Goal: Task Accomplishment & Management: Manage account settings

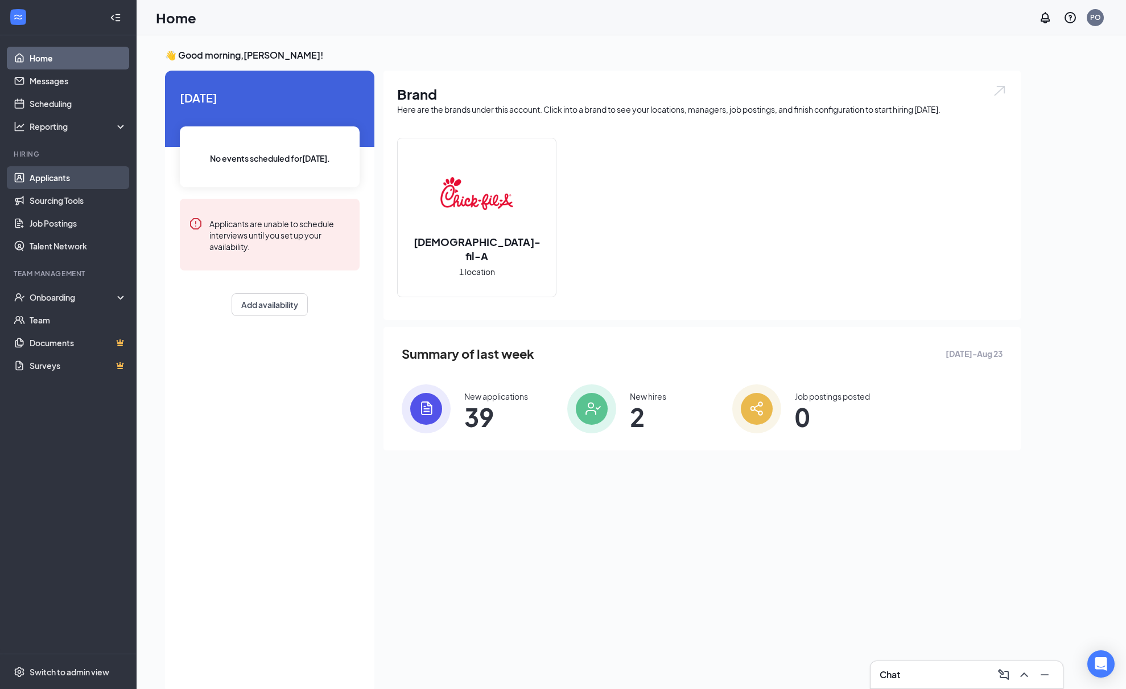
click at [47, 176] on link "Applicants" at bounding box center [78, 177] width 97 height 23
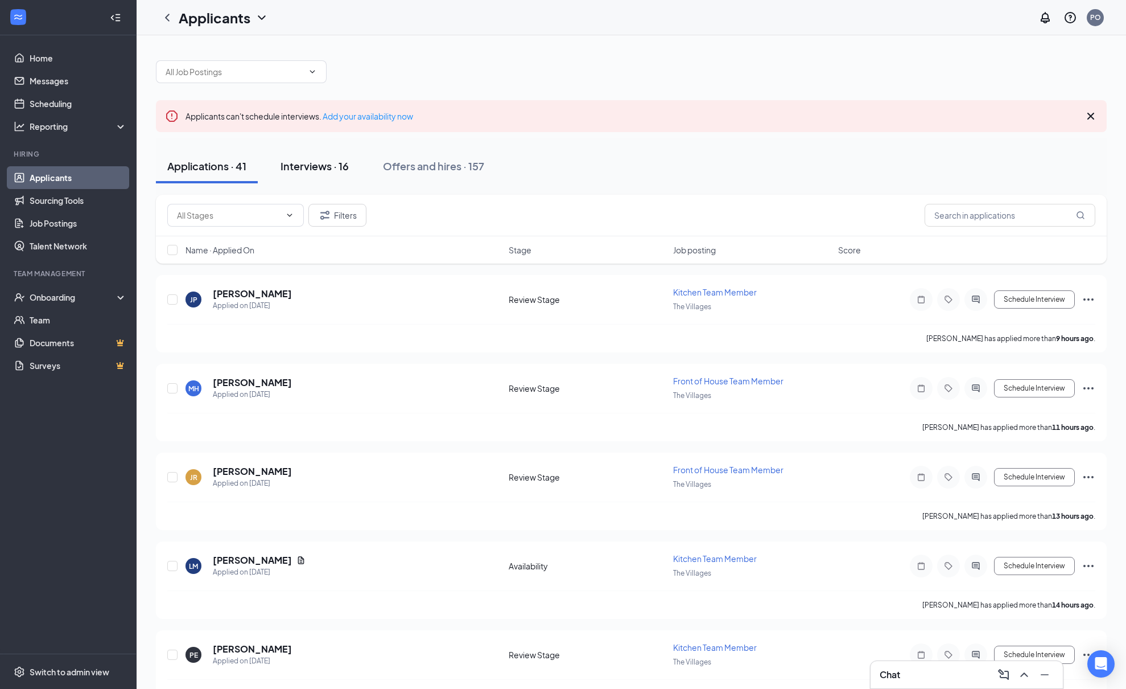
click at [316, 164] on div "Interviews · 16" at bounding box center [315, 166] width 68 height 14
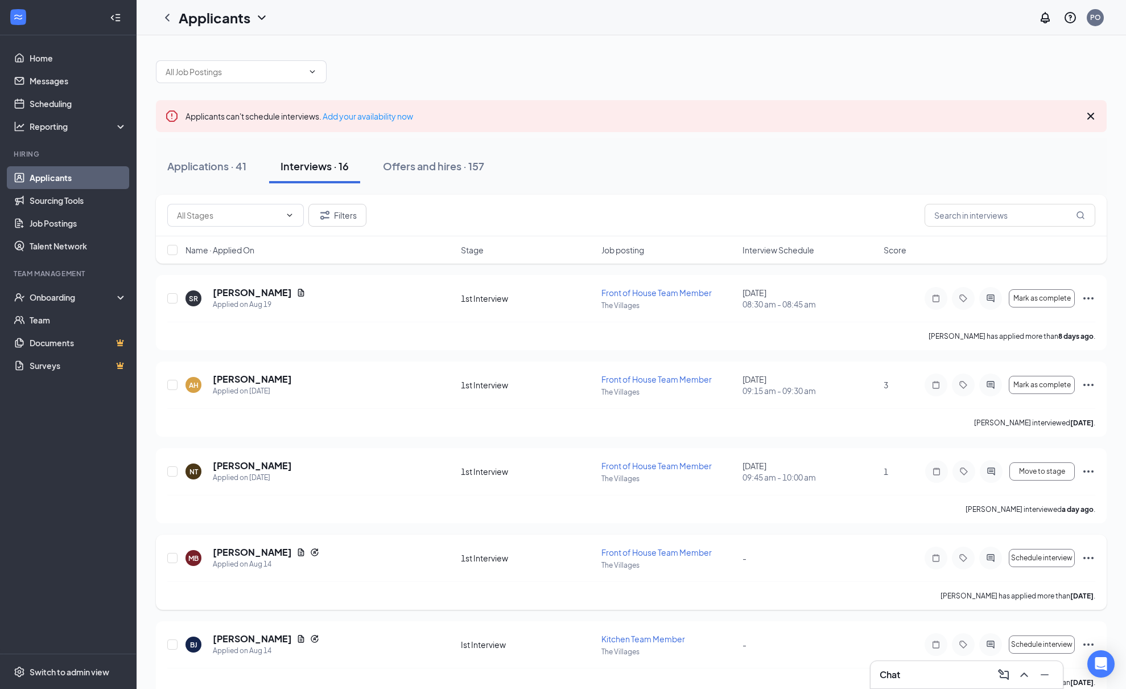
click at [1086, 555] on icon "Ellipses" at bounding box center [1089, 558] width 14 height 14
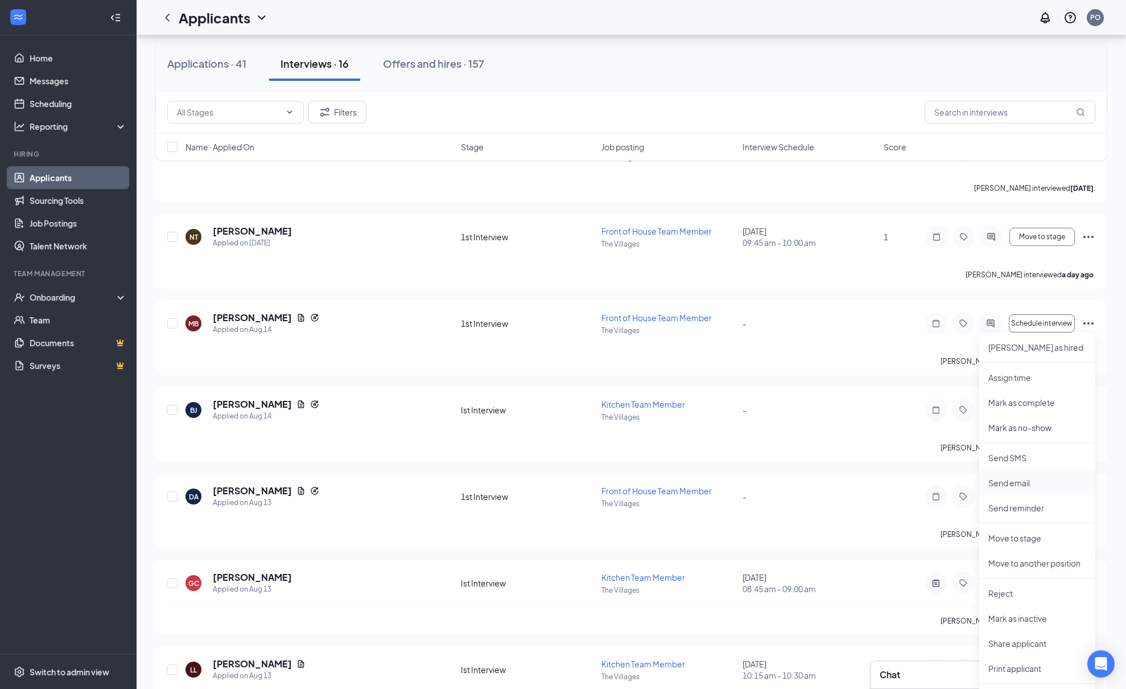
scroll to position [240, 0]
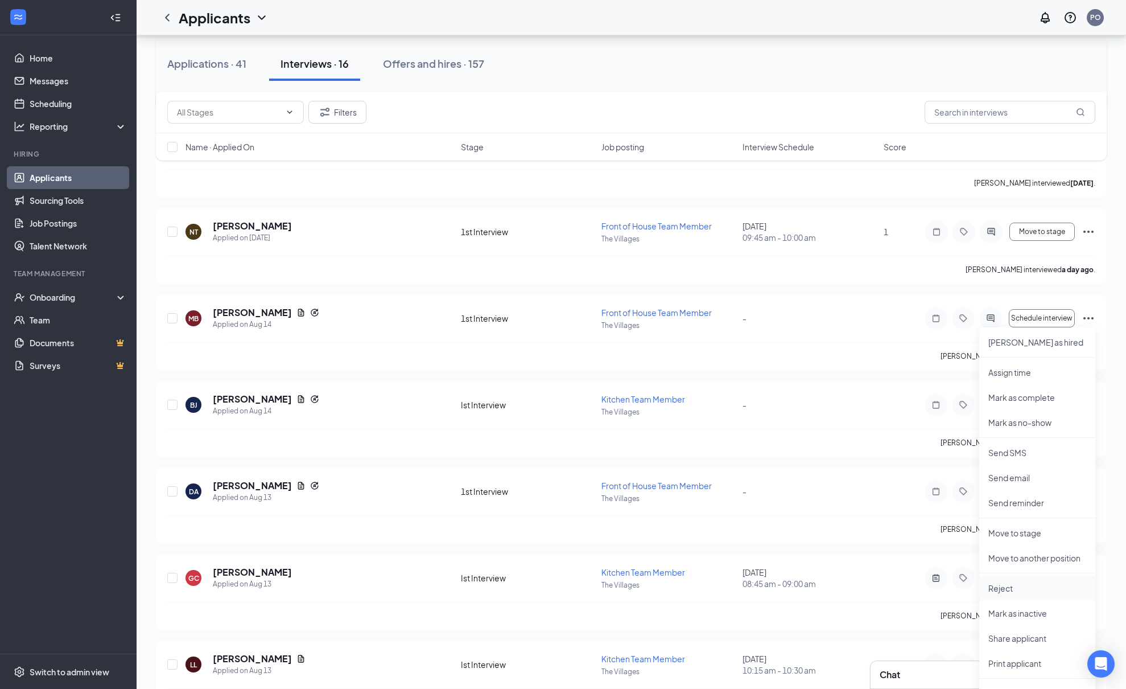
click at [1009, 591] on p "Reject" at bounding box center [1038, 587] width 98 height 11
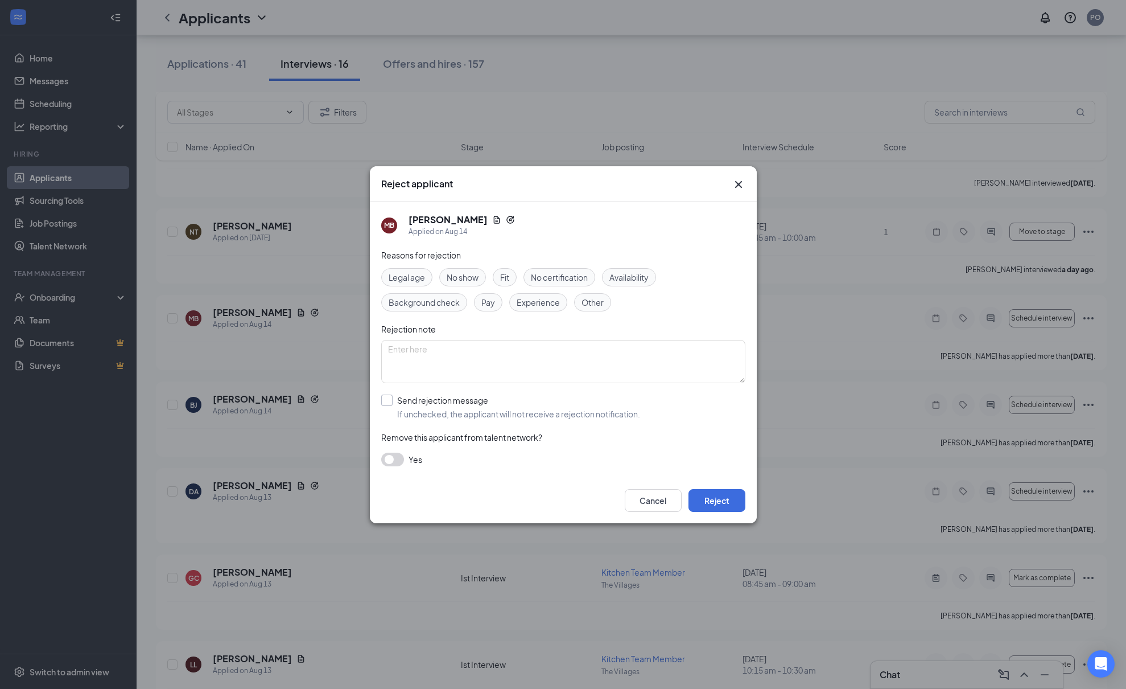
click at [388, 400] on input "Send rejection message If unchecked, the applicant will not receive a rejection…" at bounding box center [510, 406] width 259 height 25
checkbox input "true"
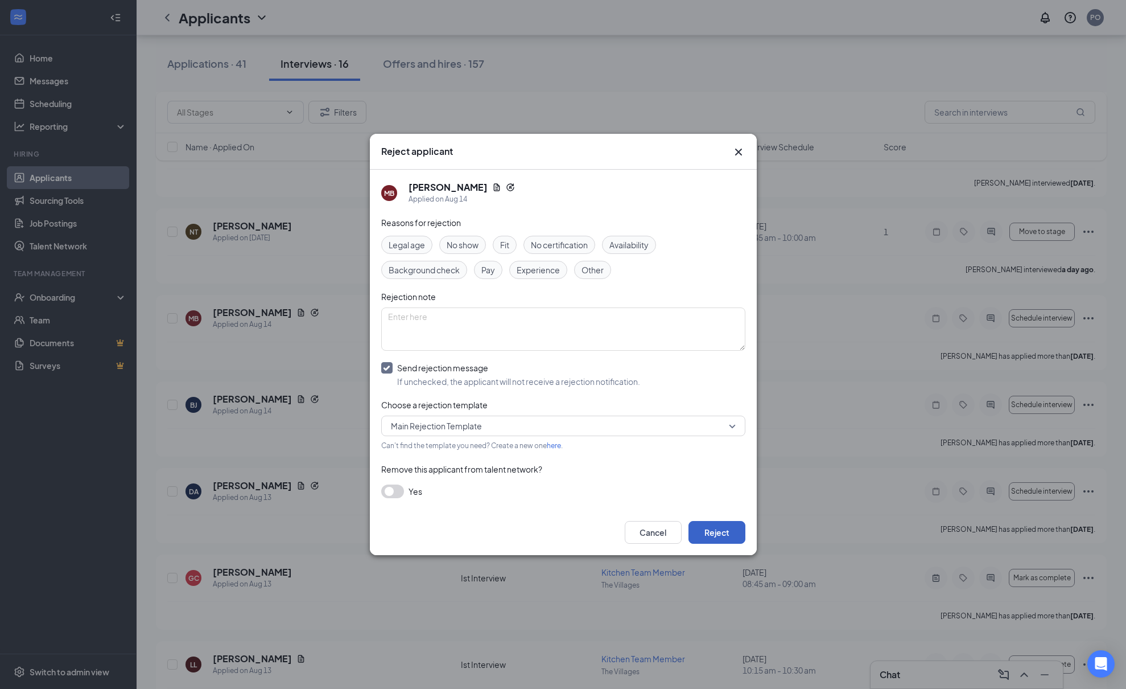
click at [725, 529] on button "Reject" at bounding box center [717, 532] width 57 height 23
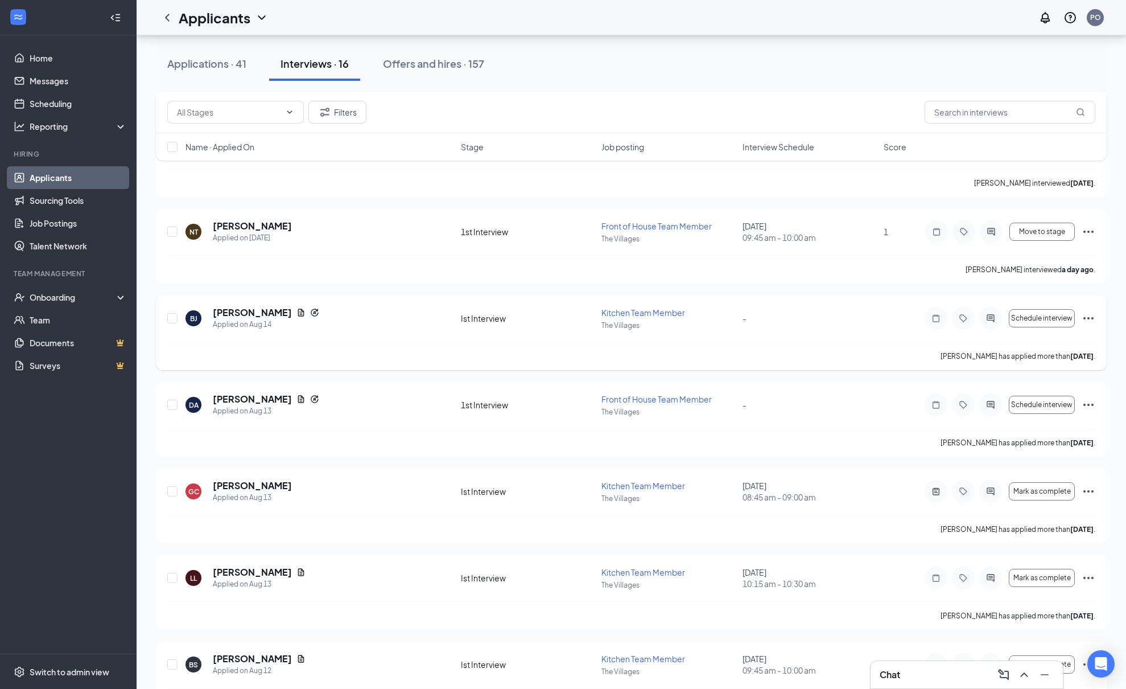
click at [1091, 316] on icon "Ellipses" at bounding box center [1089, 318] width 14 height 14
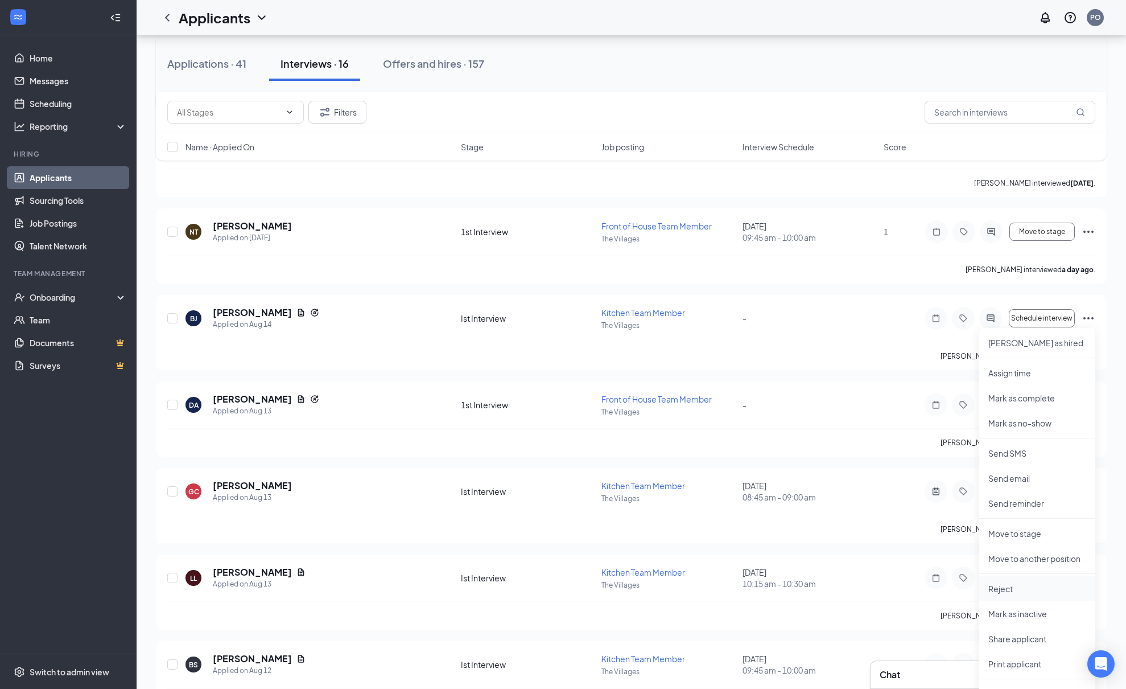
click at [1004, 584] on p "Reject" at bounding box center [1038, 588] width 98 height 11
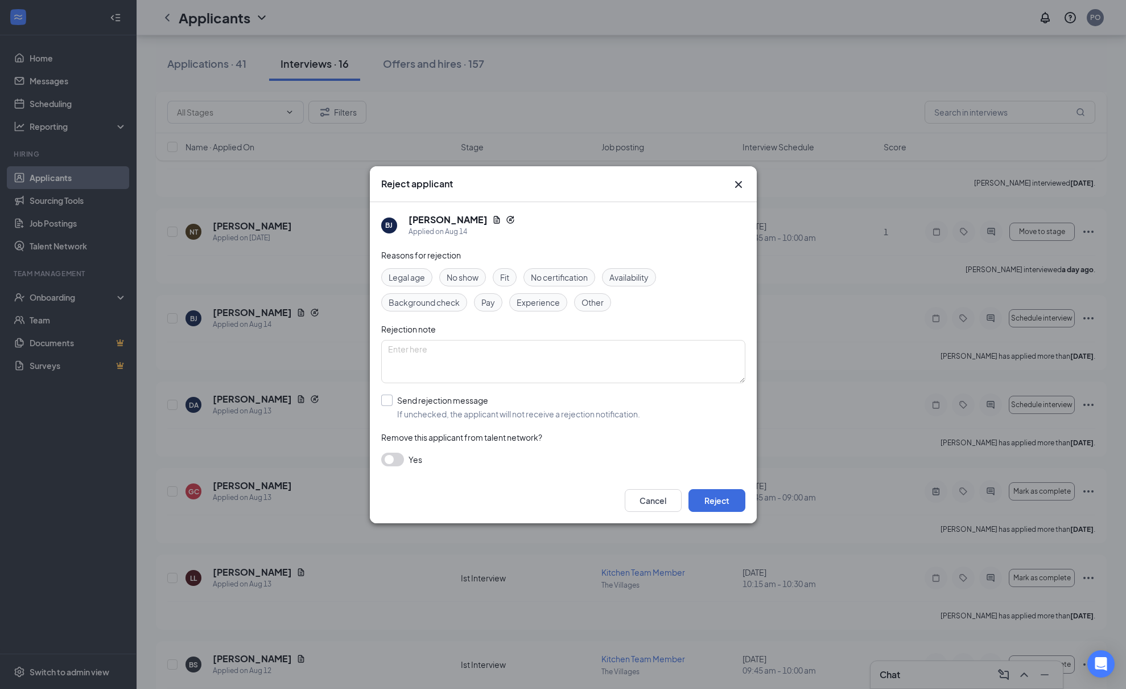
click at [390, 403] on input "Send rejection message If unchecked, the applicant will not receive a rejection…" at bounding box center [510, 406] width 259 height 25
checkbox input "true"
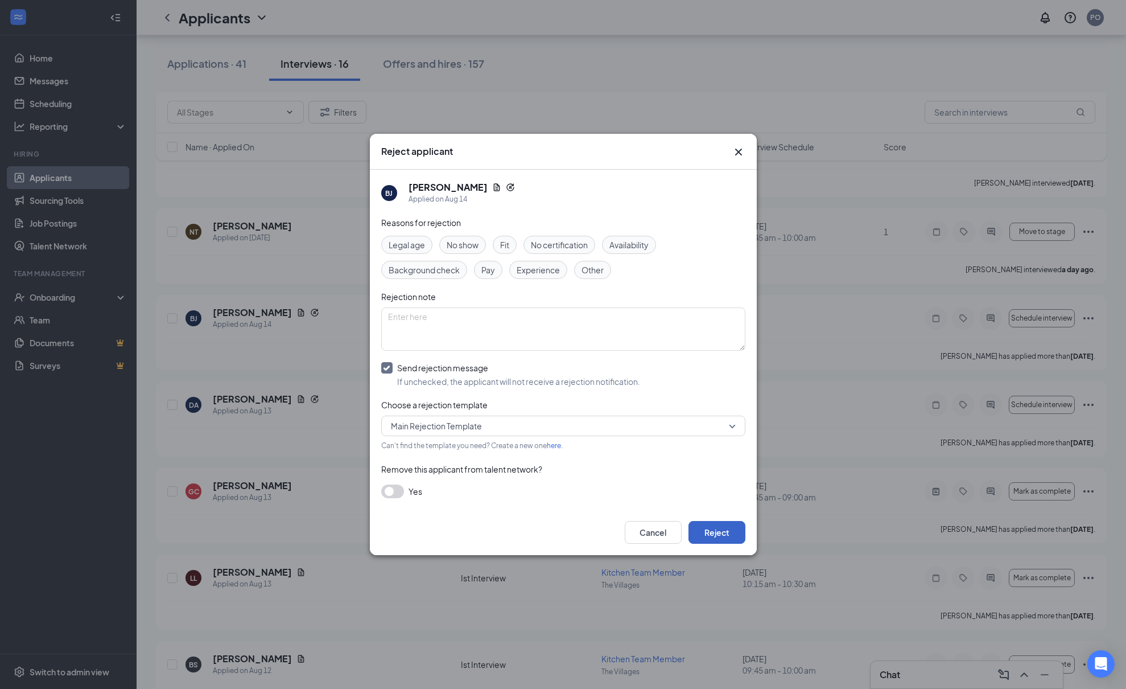
click at [711, 537] on button "Reject" at bounding box center [717, 532] width 57 height 23
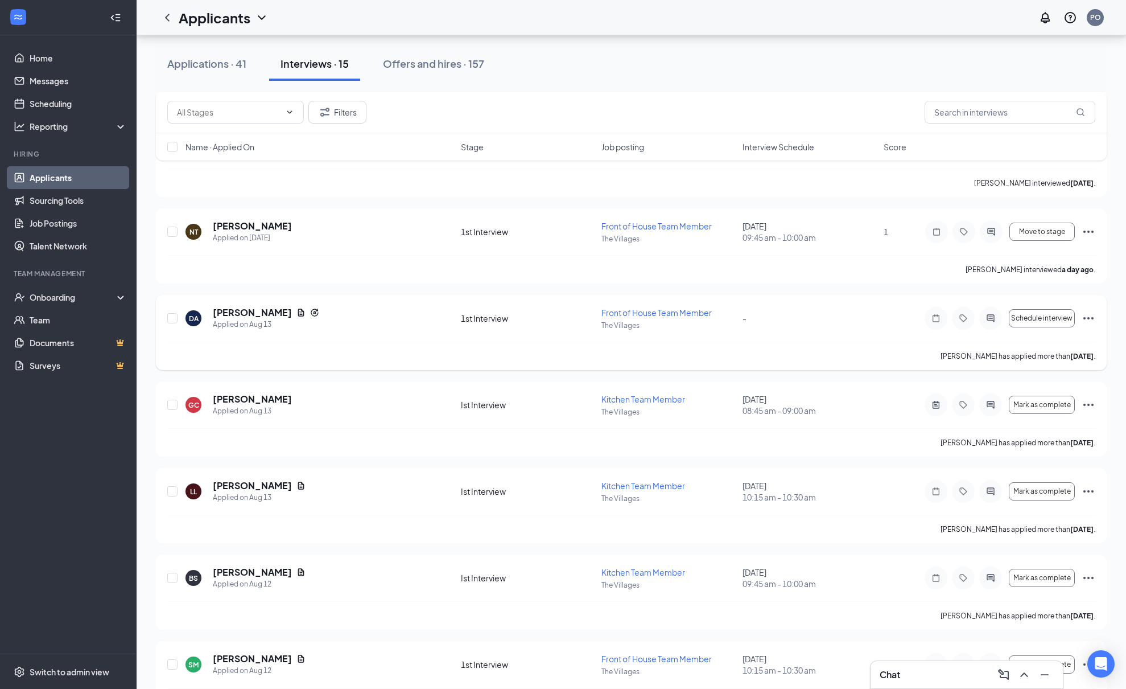
click at [1085, 316] on icon "Ellipses" at bounding box center [1089, 318] width 14 height 14
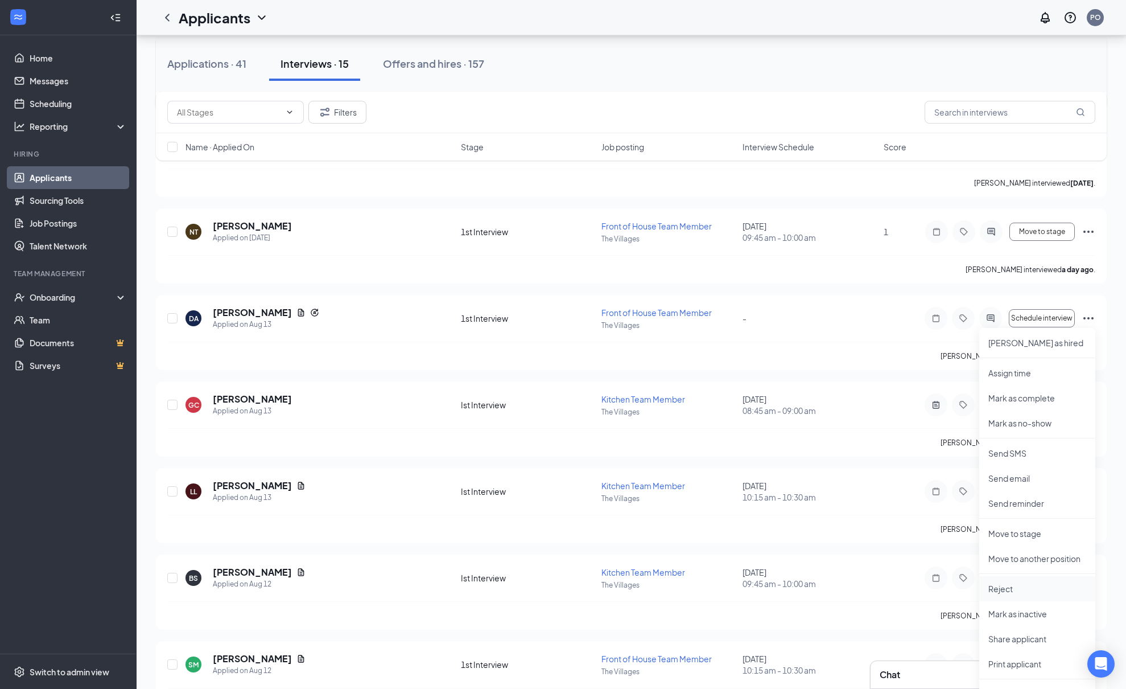
click at [997, 588] on p "Reject" at bounding box center [1038, 588] width 98 height 11
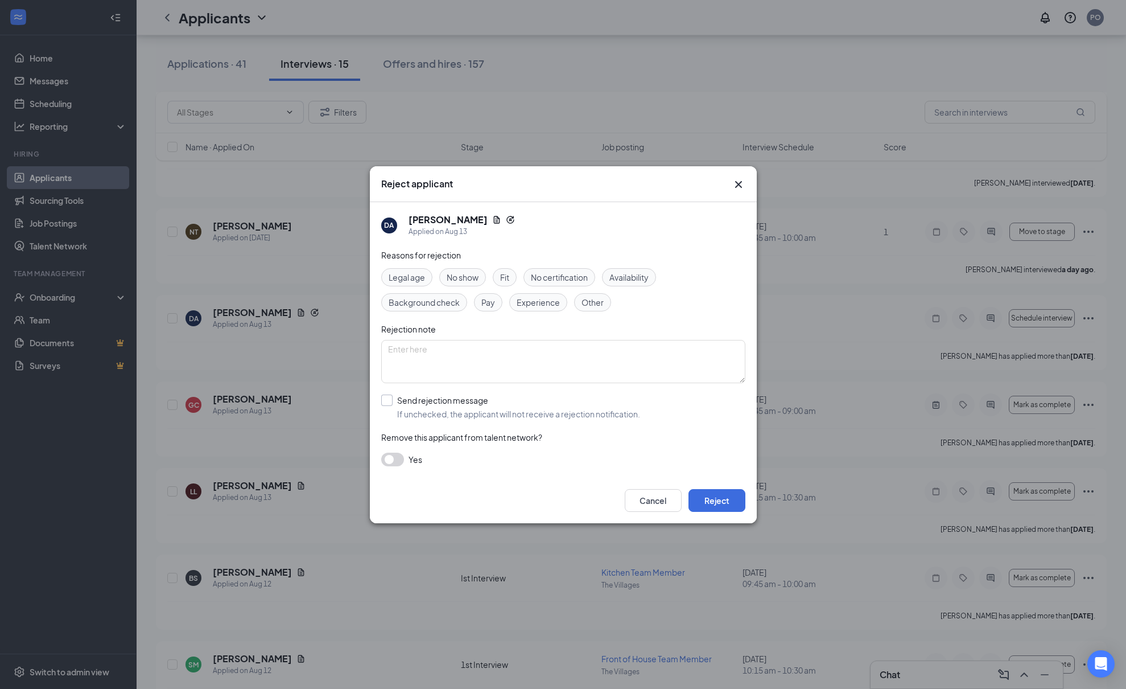
click at [385, 400] on input "Send rejection message If unchecked, the applicant will not receive a rejection…" at bounding box center [510, 406] width 259 height 25
checkbox input "true"
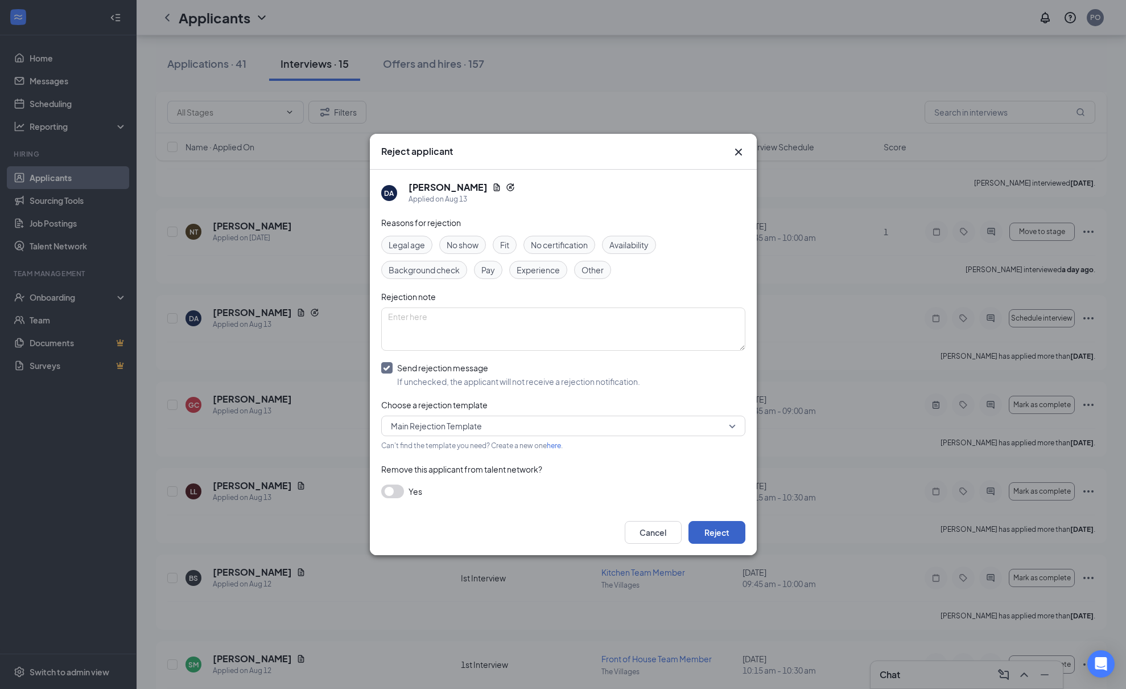
click at [713, 531] on button "Reject" at bounding box center [717, 532] width 57 height 23
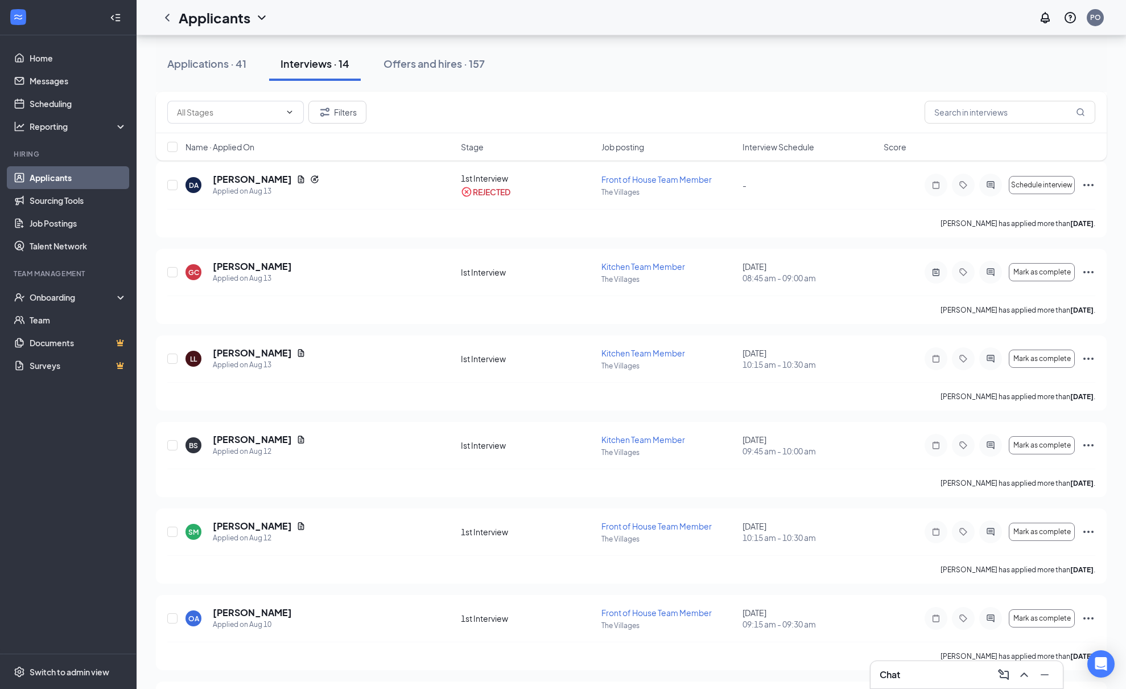
scroll to position [714, 0]
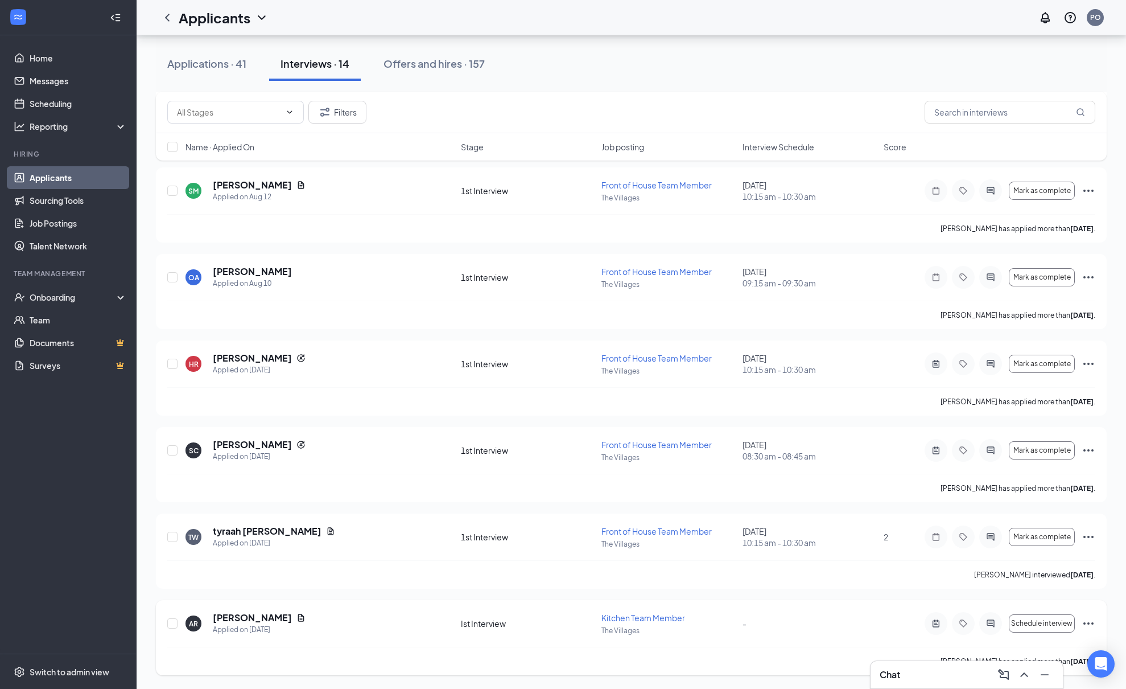
click at [1089, 623] on icon "Ellipses" at bounding box center [1089, 623] width 10 height 2
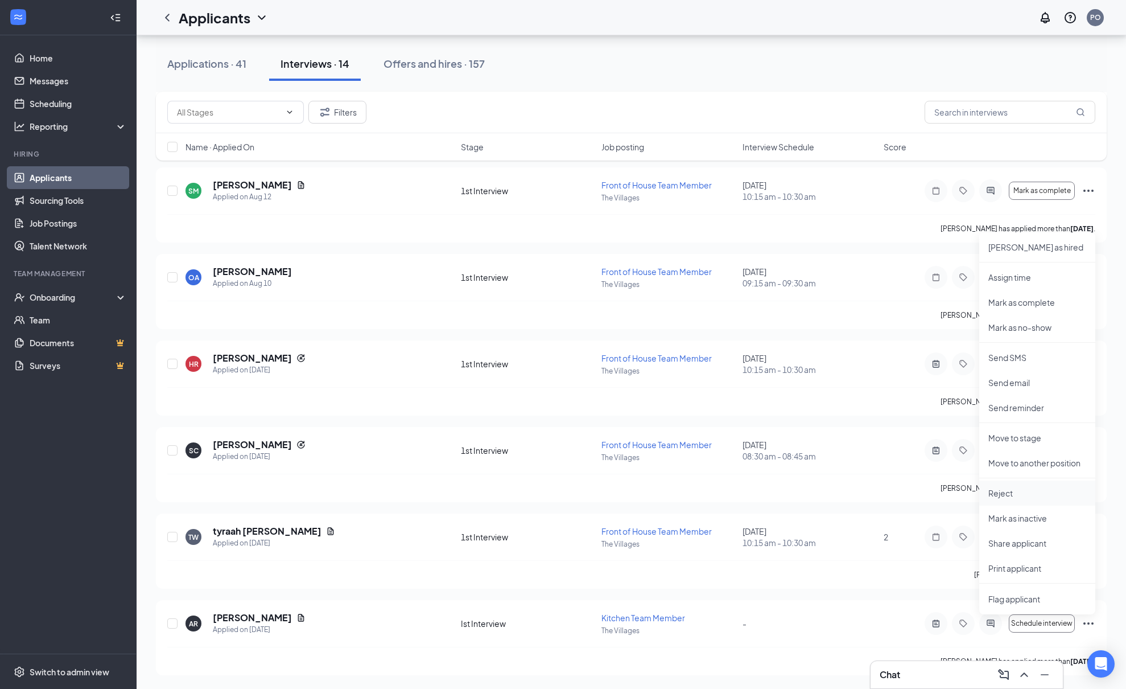
click at [990, 493] on p "Reject" at bounding box center [1038, 492] width 98 height 11
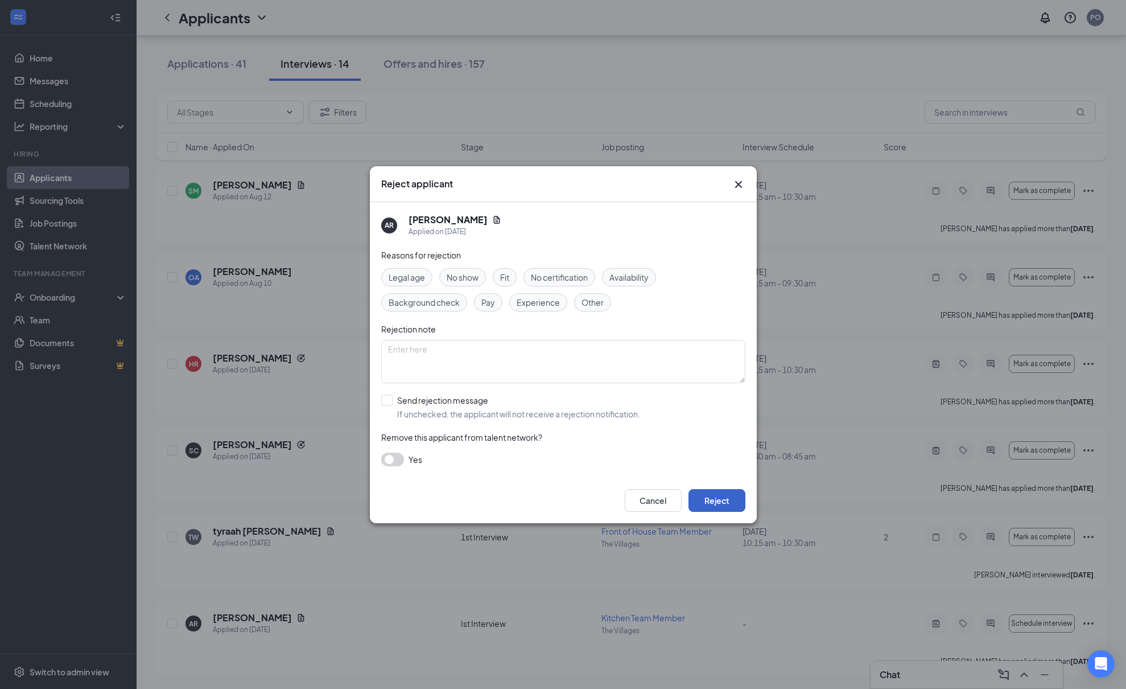
click at [728, 502] on button "Reject" at bounding box center [717, 500] width 57 height 23
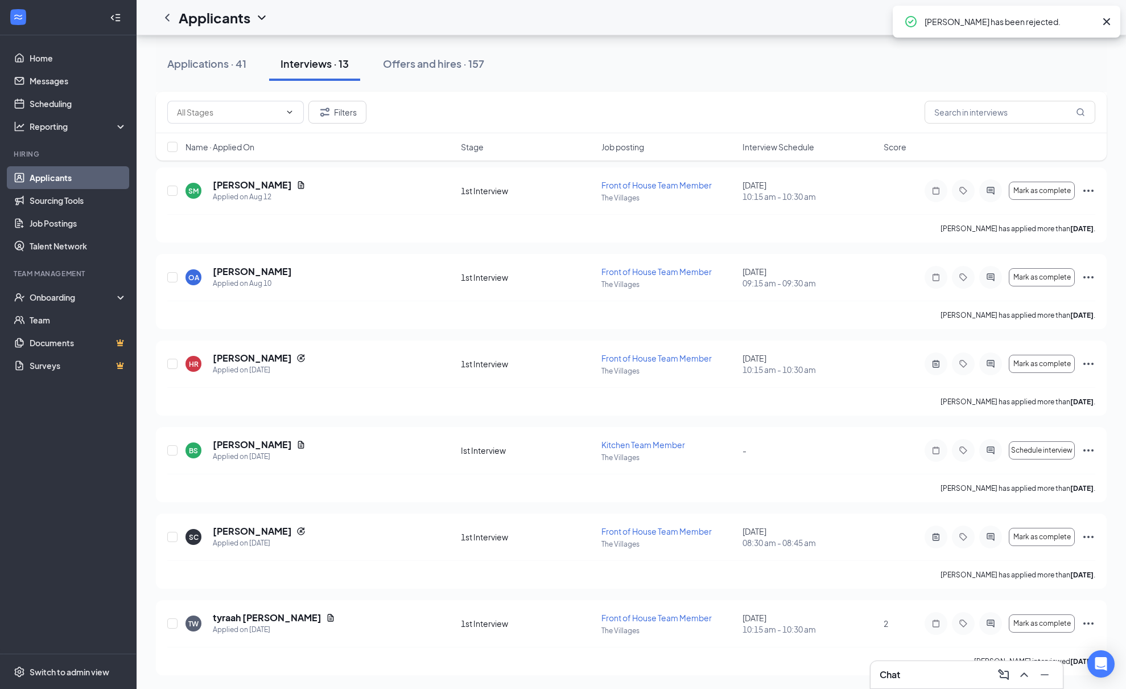
scroll to position [627, 0]
click at [212, 61] on div "Applications · 41" at bounding box center [206, 63] width 79 height 14
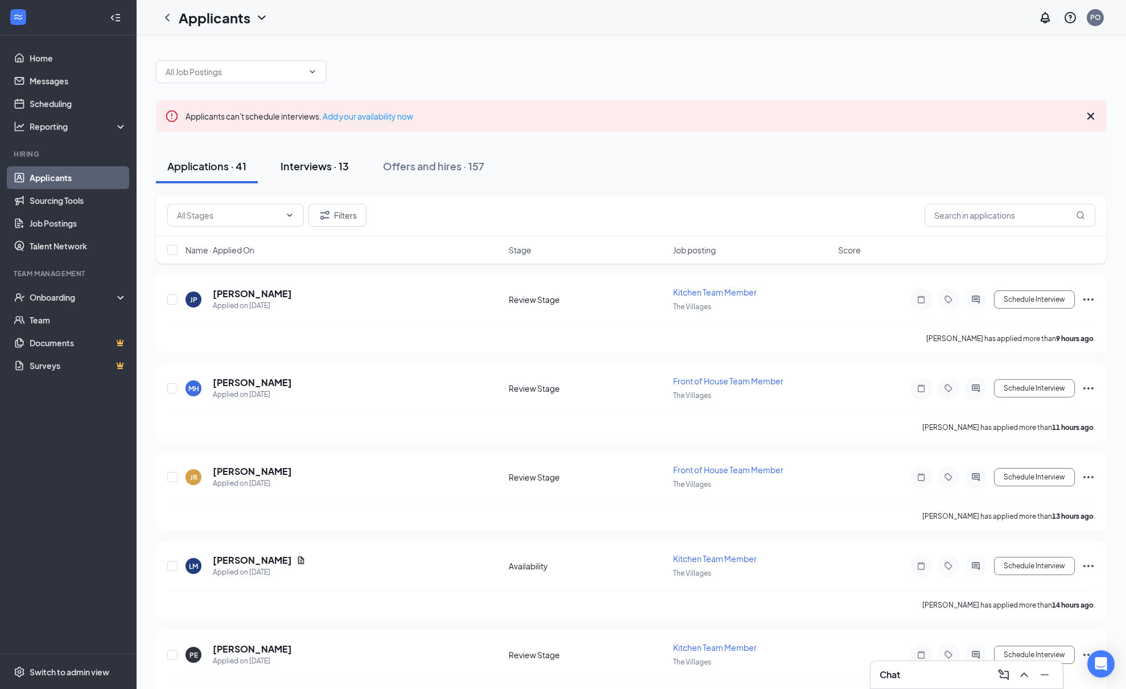
click at [296, 163] on div "Interviews · 13" at bounding box center [315, 166] width 68 height 14
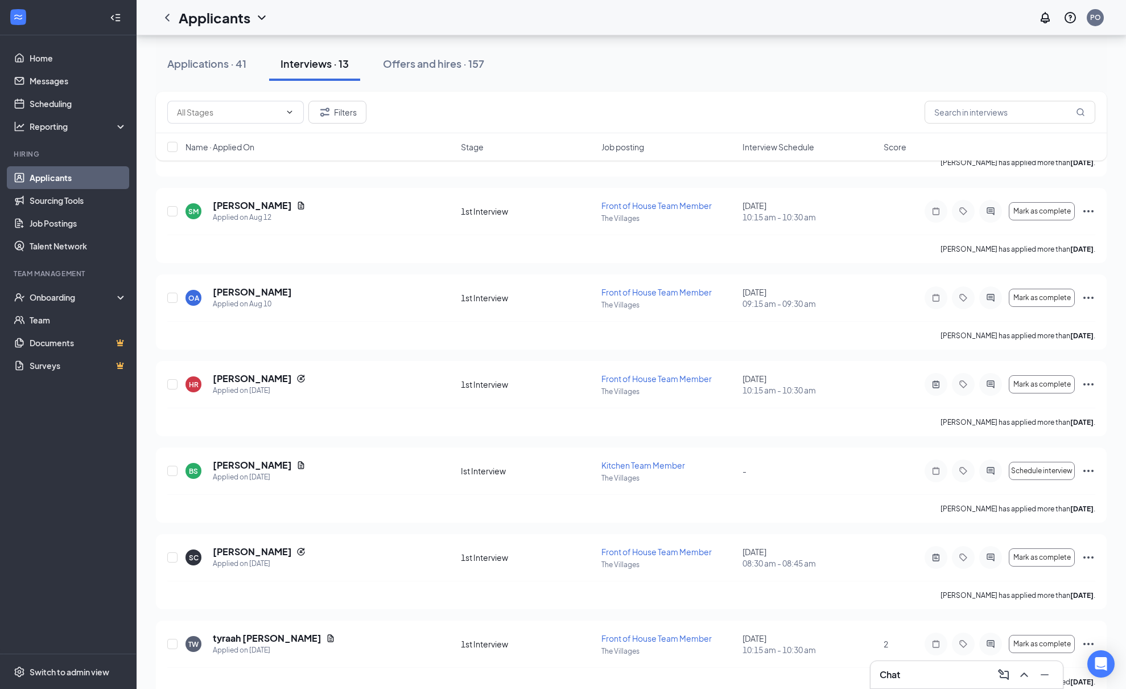
scroll to position [627, 0]
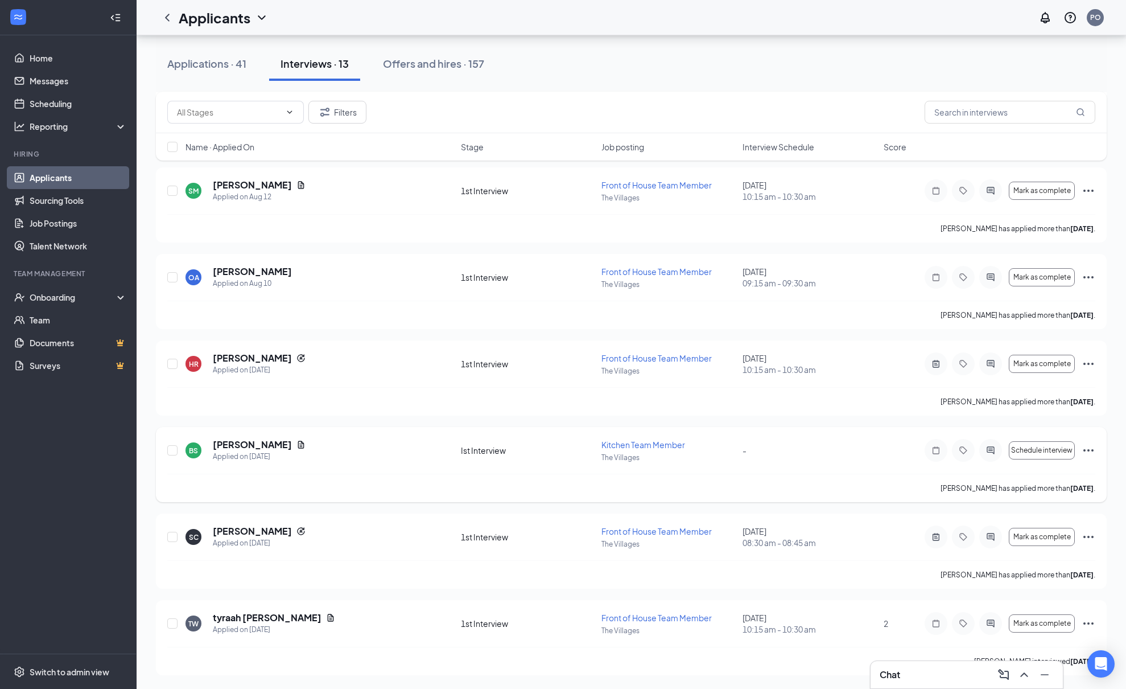
click at [1093, 447] on icon "Ellipses" at bounding box center [1089, 450] width 14 height 14
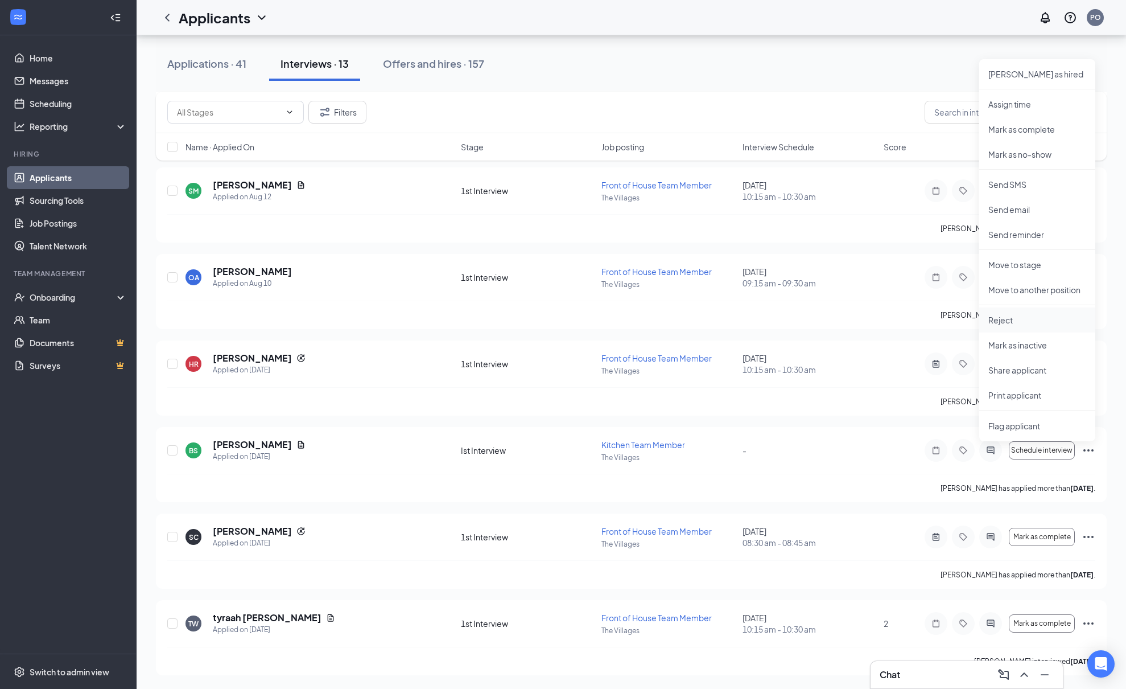
click at [993, 320] on p "Reject" at bounding box center [1038, 319] width 98 height 11
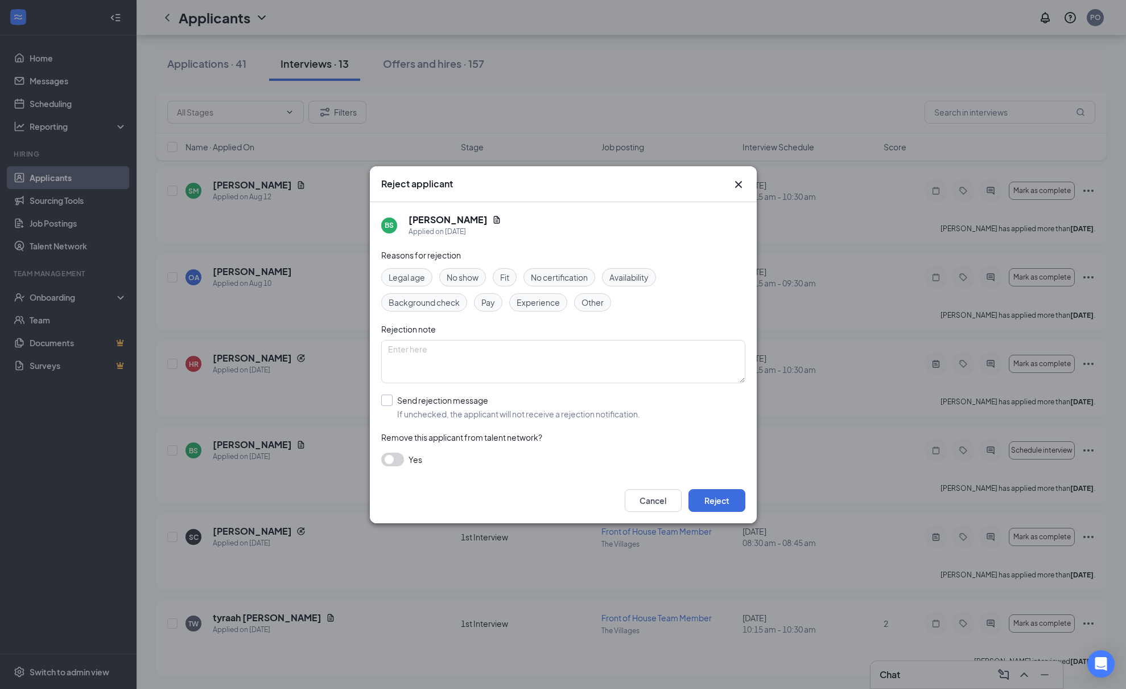
click at [385, 400] on input "Send rejection message If unchecked, the applicant will not receive a rejection…" at bounding box center [510, 406] width 259 height 25
checkbox input "true"
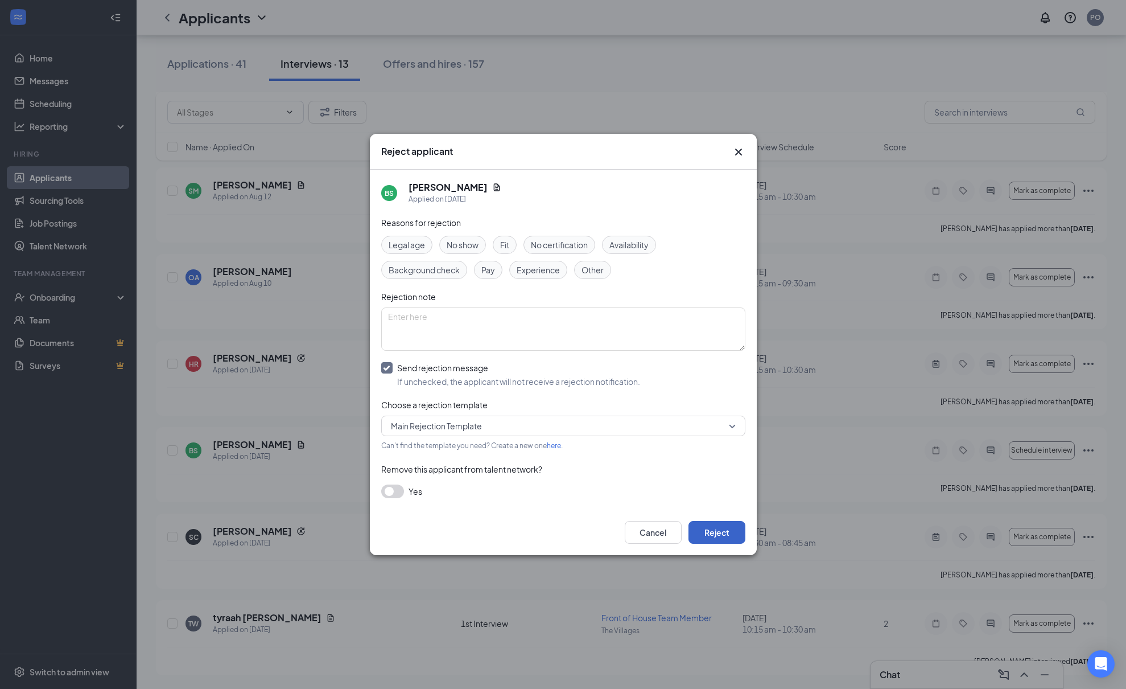
click at [721, 533] on button "Reject" at bounding box center [717, 532] width 57 height 23
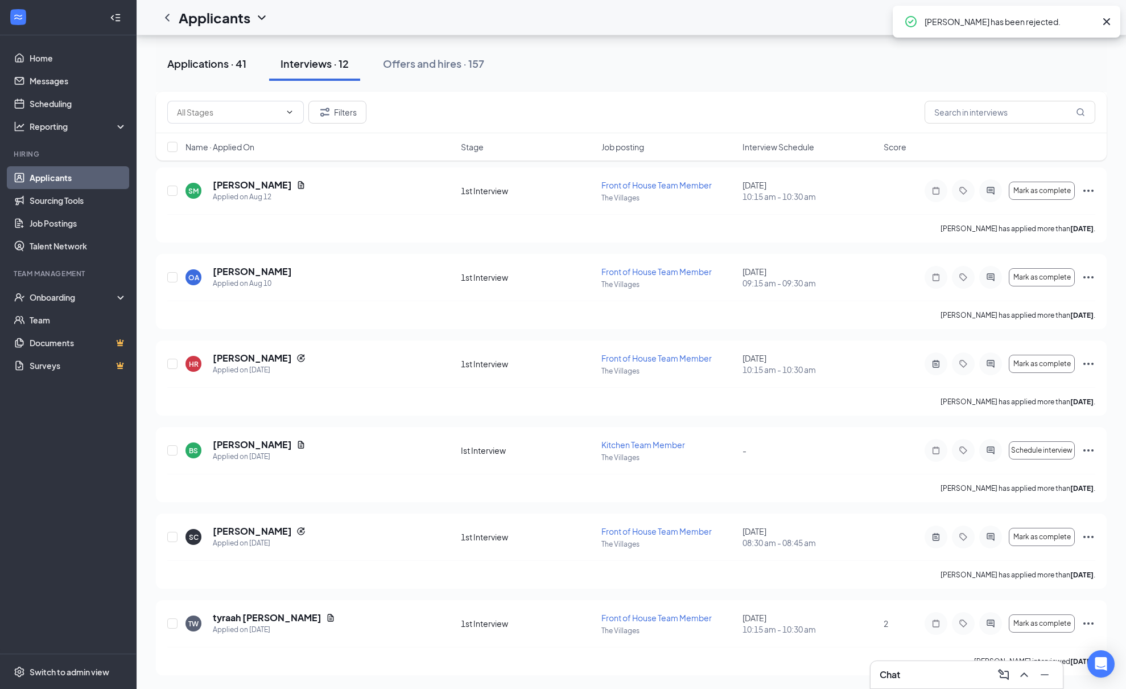
scroll to position [540, 0]
click at [192, 64] on div "Applications · 41" at bounding box center [206, 63] width 79 height 14
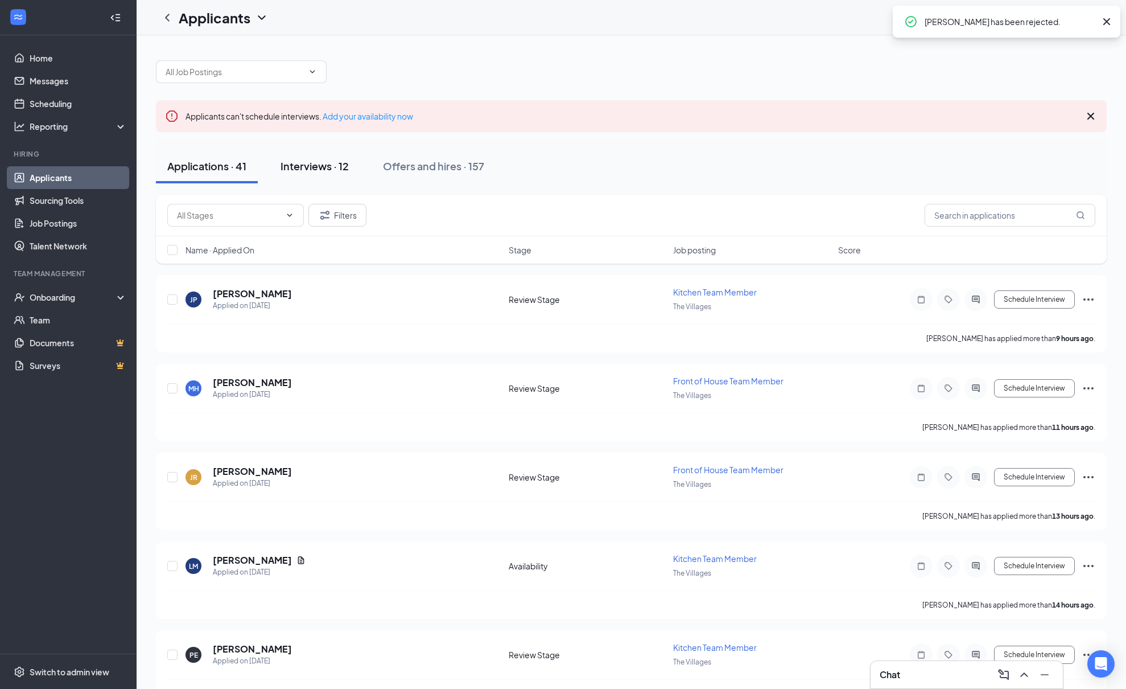
click at [311, 167] on div "Interviews · 12" at bounding box center [315, 166] width 68 height 14
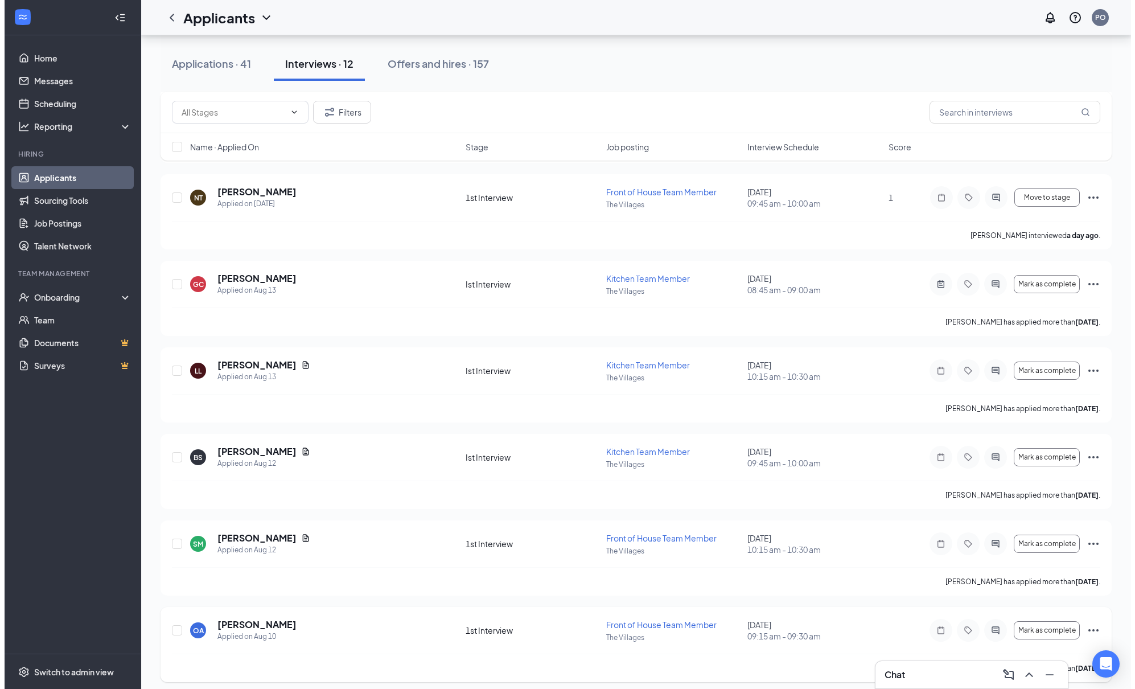
scroll to position [58, 0]
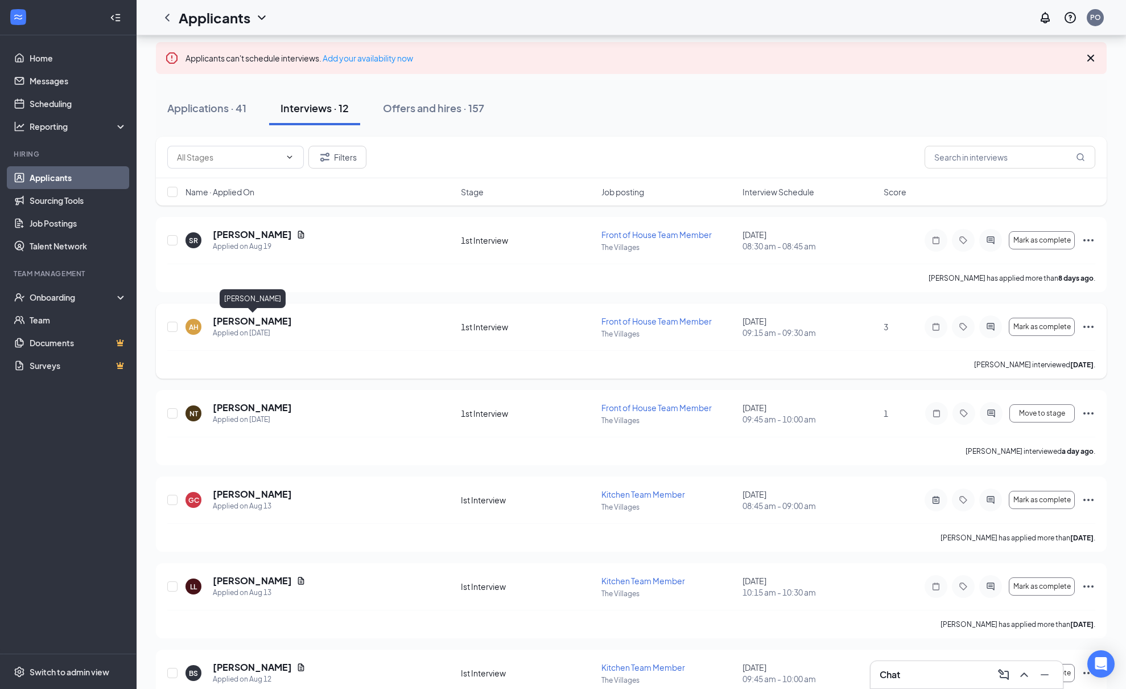
click at [265, 314] on div "[PERSON_NAME] Applied on [DATE] 1st Interview Front of House Team Member The Vi…" at bounding box center [631, 340] width 951 height 75
click at [267, 320] on h5 "[PERSON_NAME]" at bounding box center [252, 321] width 79 height 13
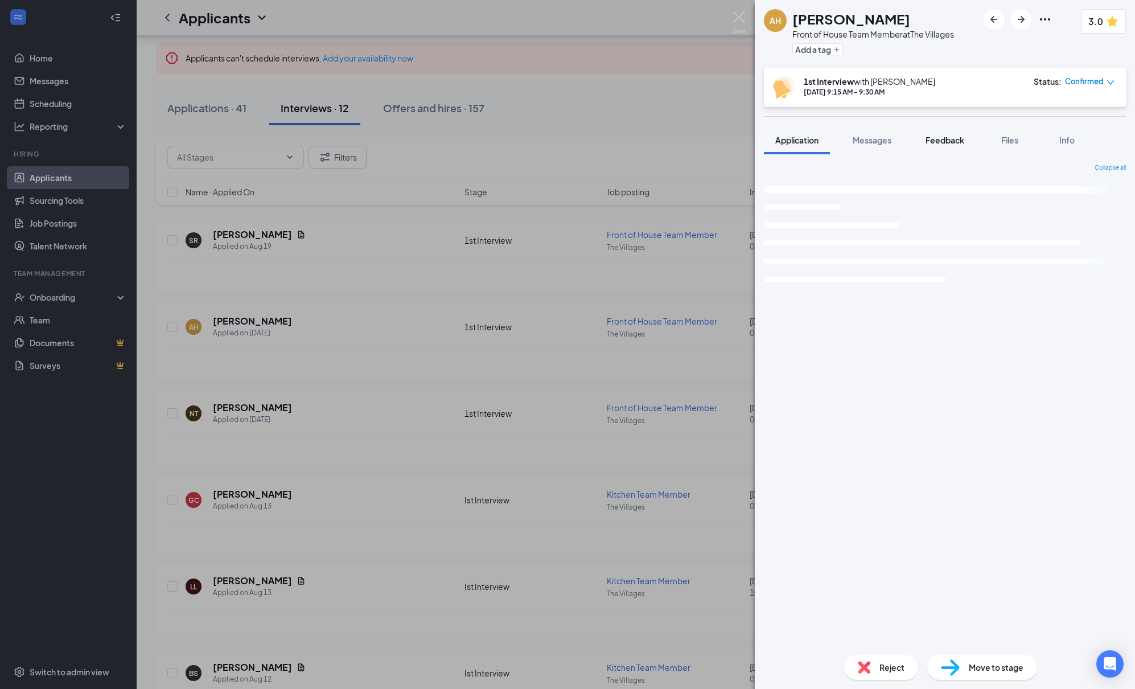
click at [956, 145] on div "Feedback" at bounding box center [944, 139] width 39 height 11
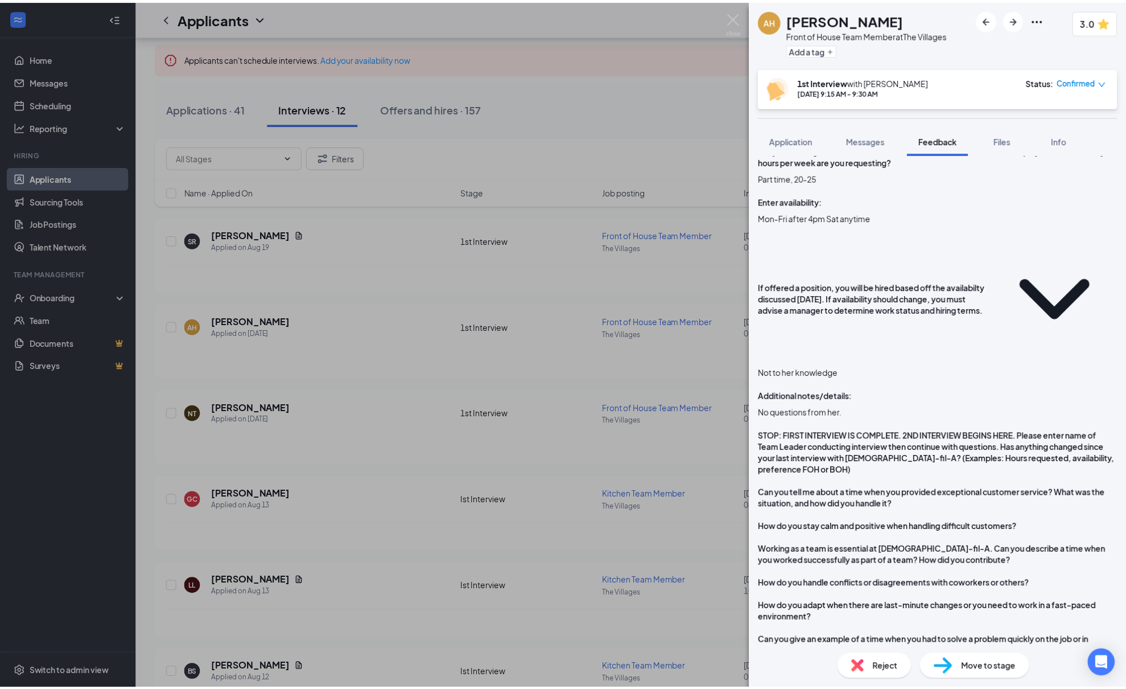
scroll to position [1176, 0]
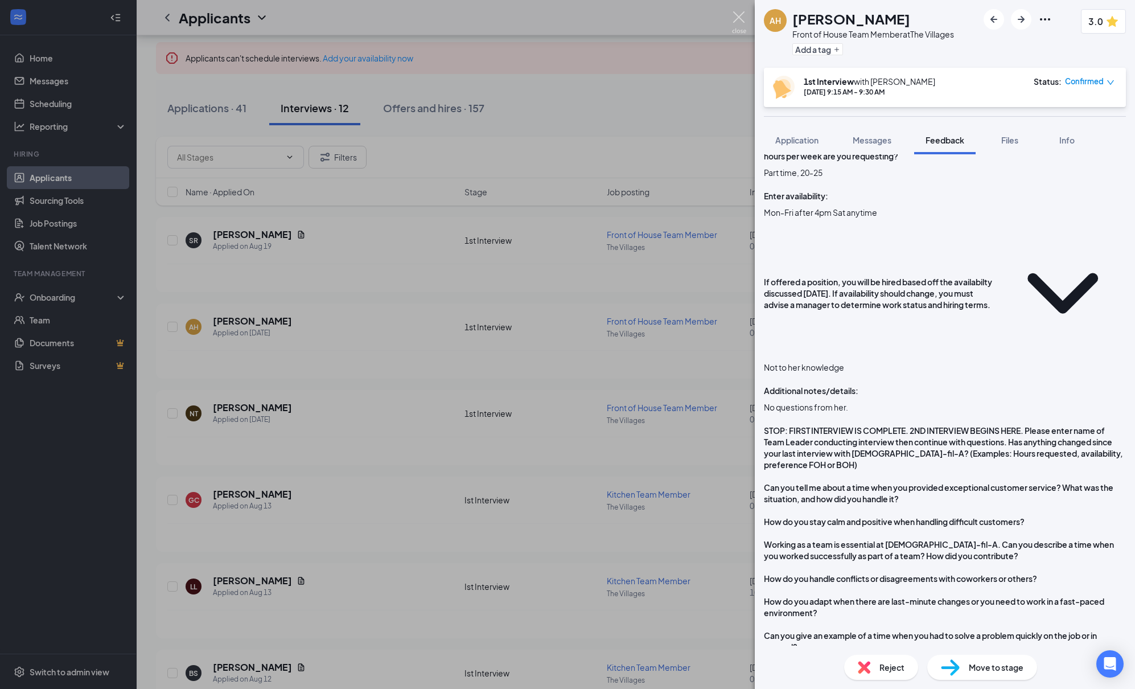
click at [738, 15] on img at bounding box center [739, 22] width 14 height 22
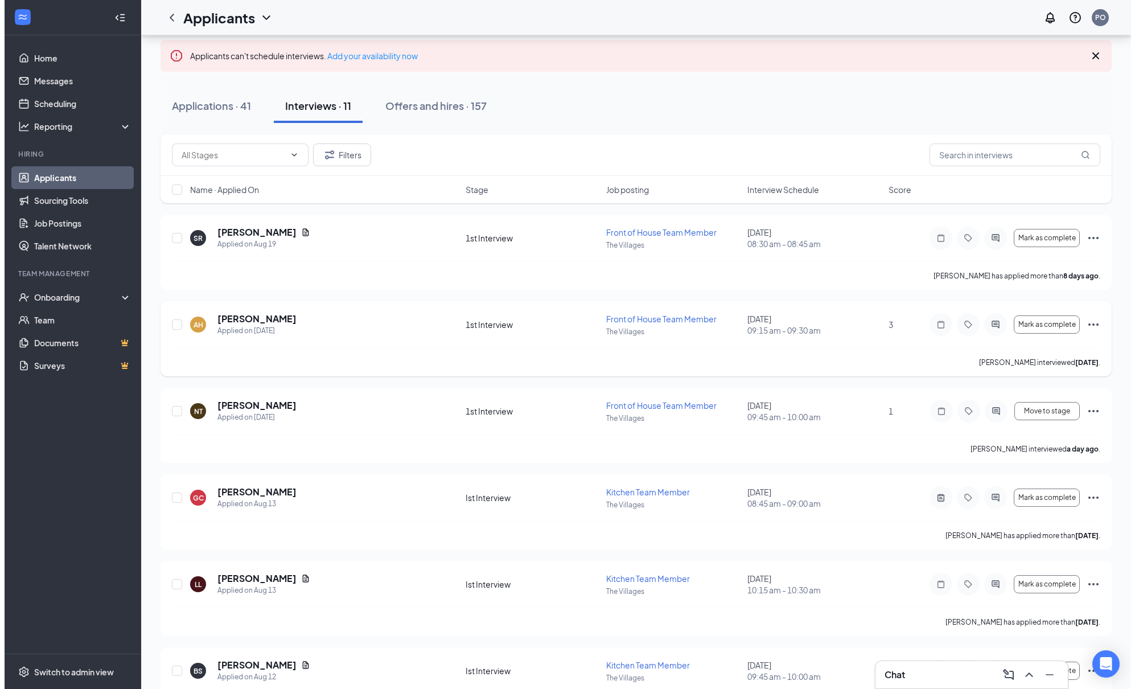
scroll to position [213, 0]
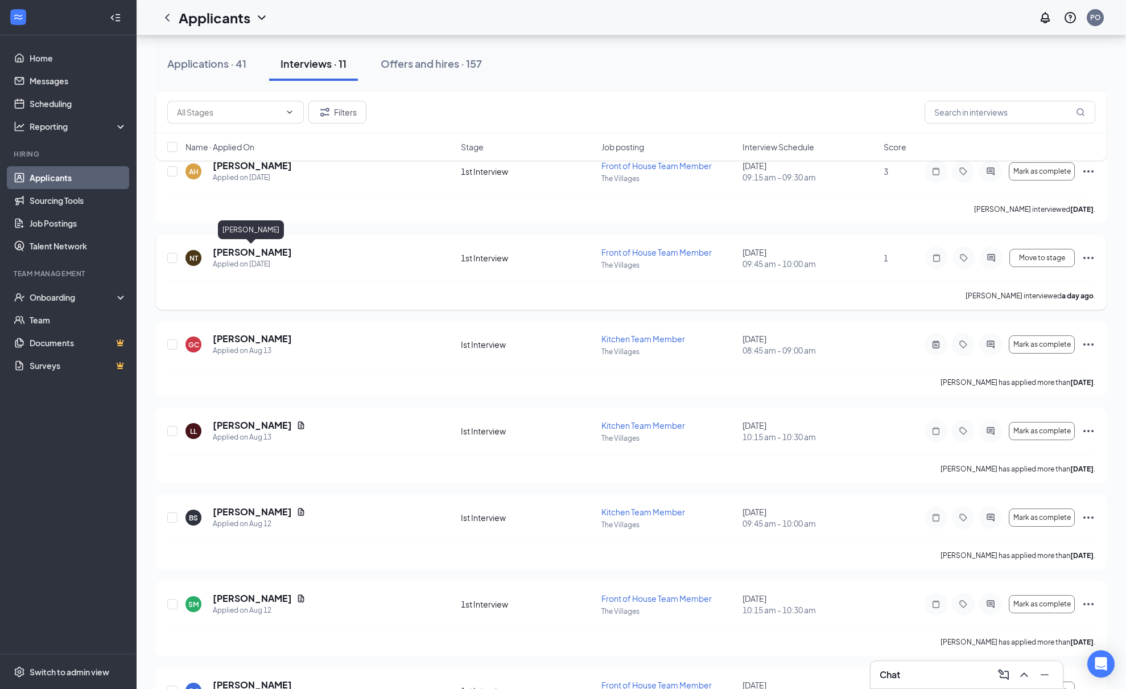
click at [263, 254] on h5 "[PERSON_NAME]" at bounding box center [252, 252] width 79 height 13
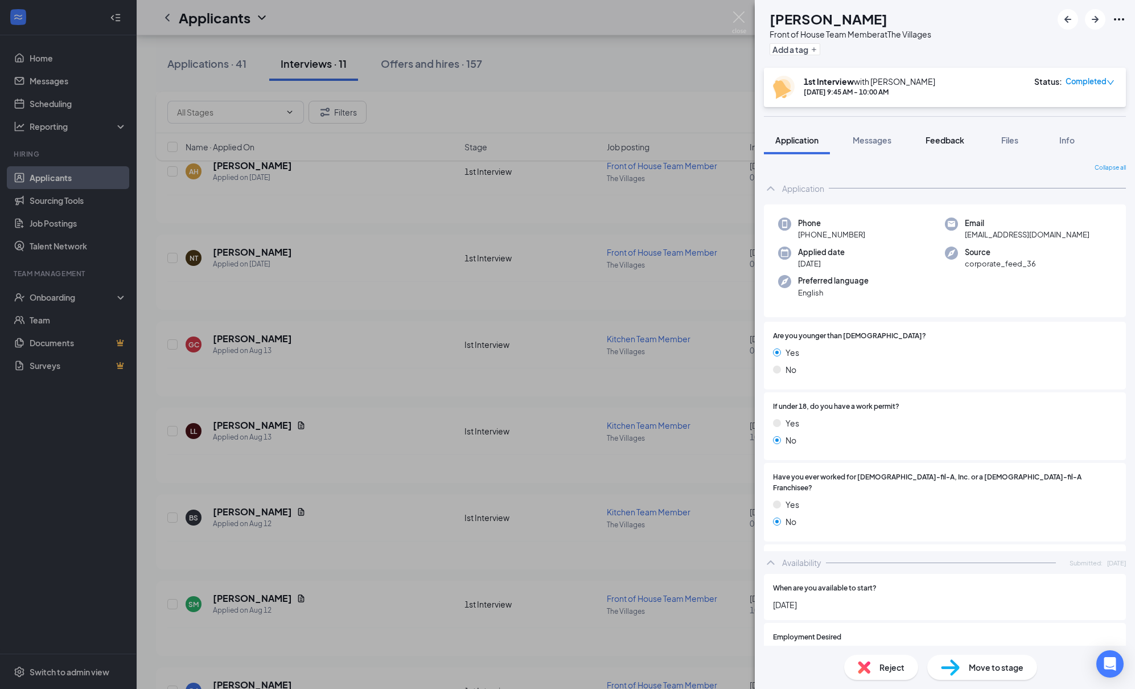
click at [938, 141] on span "Feedback" at bounding box center [944, 140] width 39 height 10
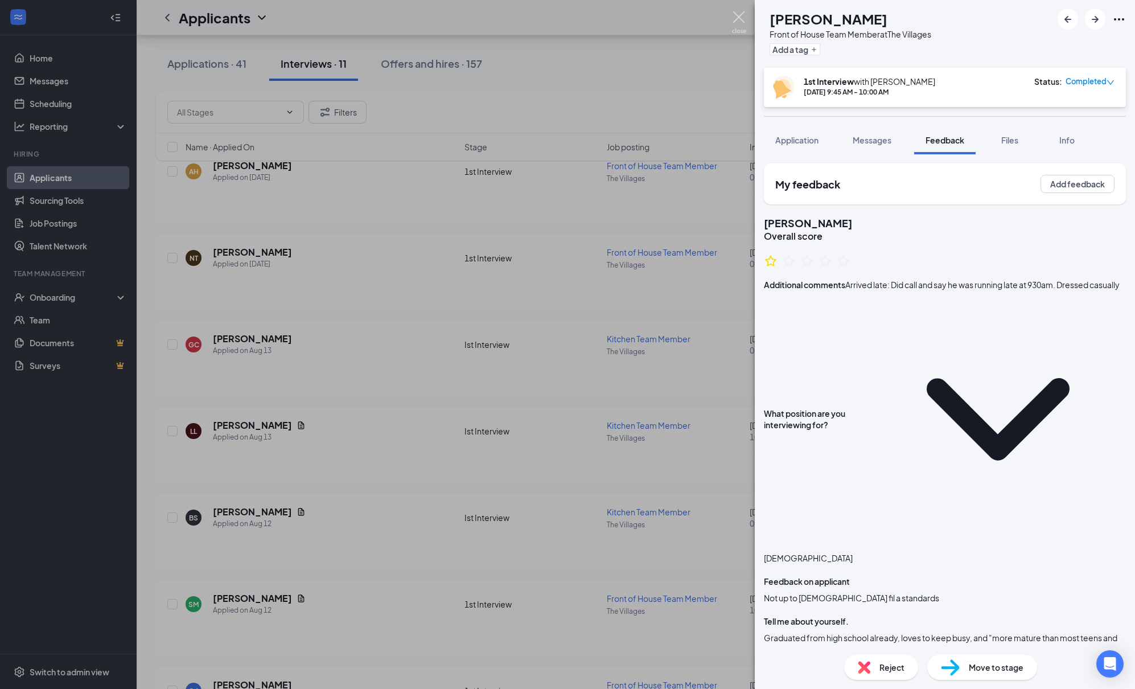
click at [734, 13] on img at bounding box center [739, 22] width 14 height 22
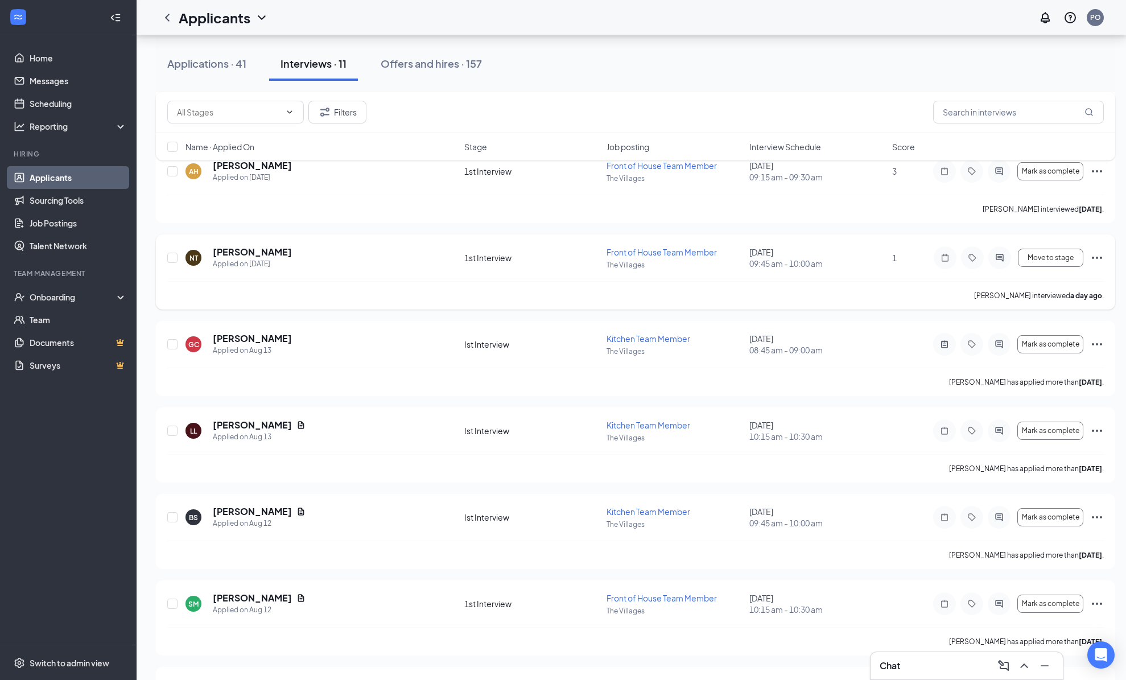
scroll to position [549, 0]
